Goal: Task Accomplishment & Management: Use online tool/utility

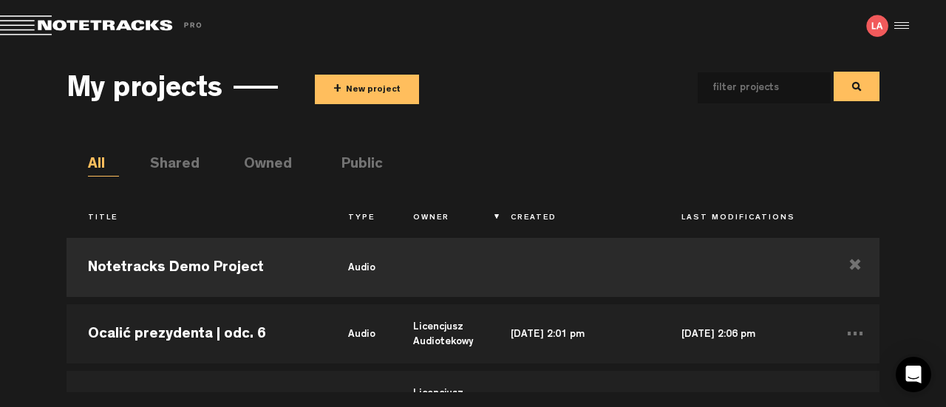
click at [357, 72] on div "My projects + New project" at bounding box center [472, 87] width 813 height 55
click at [355, 86] on button "+ New project" at bounding box center [367, 90] width 104 height 30
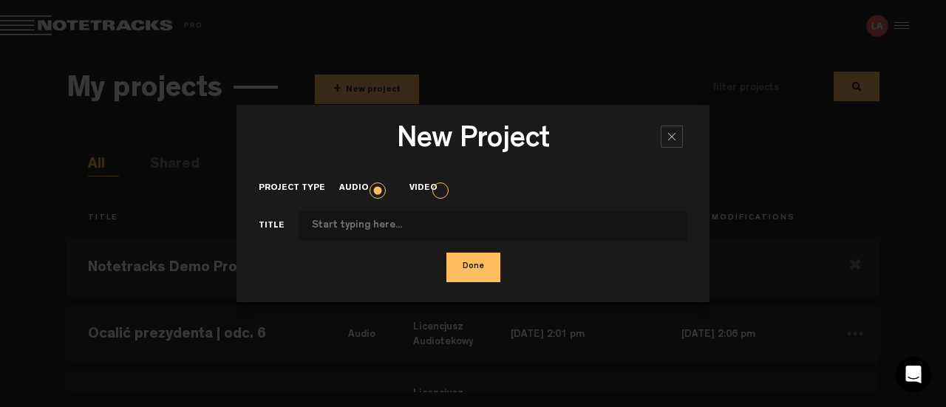
click at [334, 221] on input "Project type" at bounding box center [492, 226] width 389 height 30
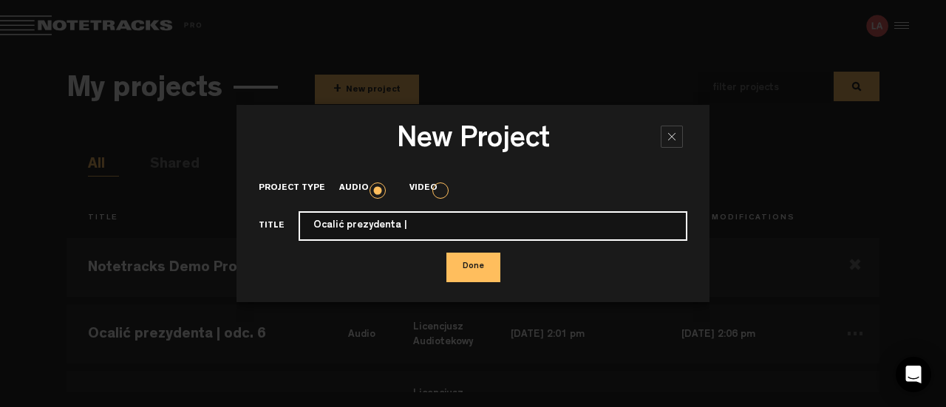
drag, startPoint x: 465, startPoint y: 239, endPoint x: 474, endPoint y: 228, distance: 14.8
click at [465, 238] on input "Ocalić prezydenta |" at bounding box center [492, 226] width 389 height 30
type input "Ocalić prezydenta | odc. 7"
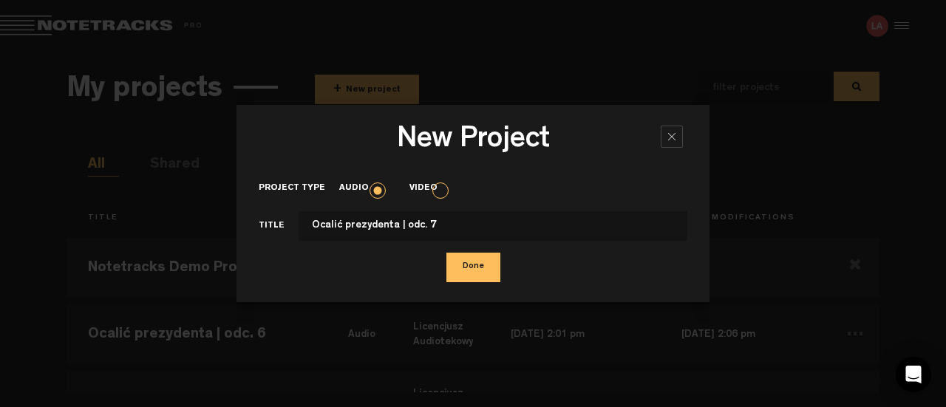
click at [476, 268] on button "Done" at bounding box center [473, 268] width 54 height 30
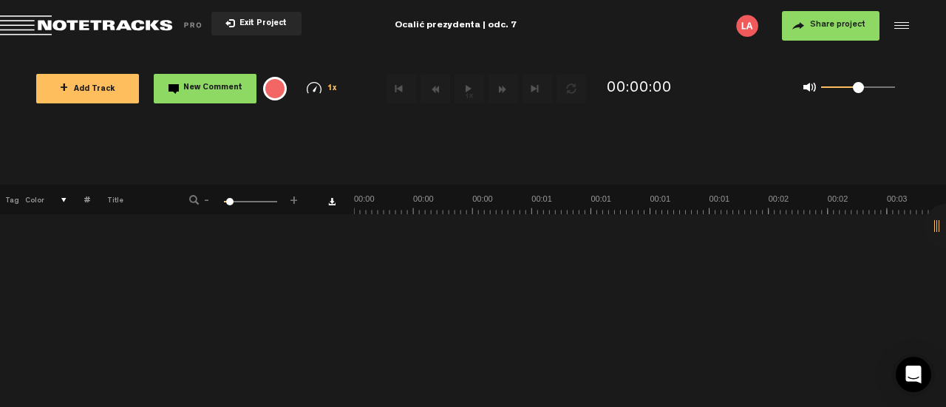
drag, startPoint x: 87, startPoint y: 87, endPoint x: 106, endPoint y: 106, distance: 26.6
click at [87, 86] on span "+ Add Track" at bounding box center [87, 90] width 55 height 8
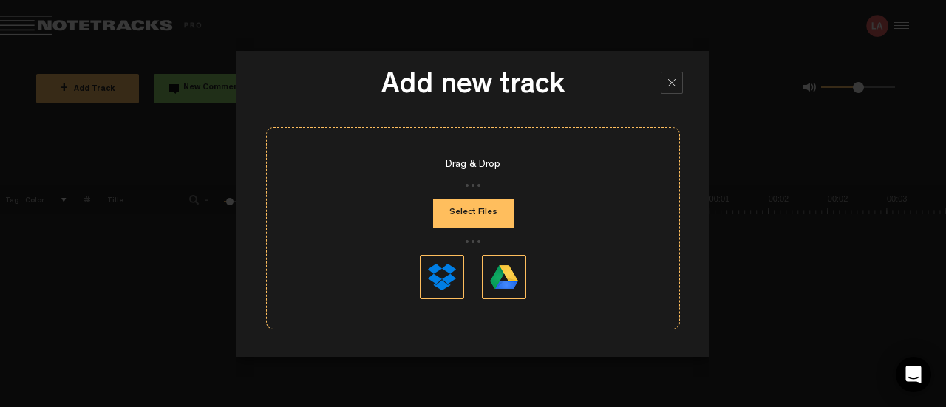
click at [489, 211] on button "Select Files" at bounding box center [473, 214] width 81 height 30
